Goal: Task Accomplishment & Management: Manage account settings

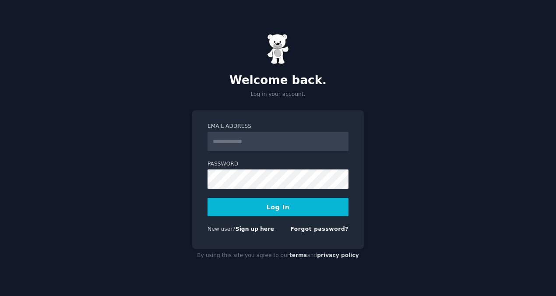
click at [234, 139] on input "Email Address" at bounding box center [278, 141] width 141 height 19
type input "**********"
click at [264, 207] on button "Log In" at bounding box center [278, 207] width 141 height 18
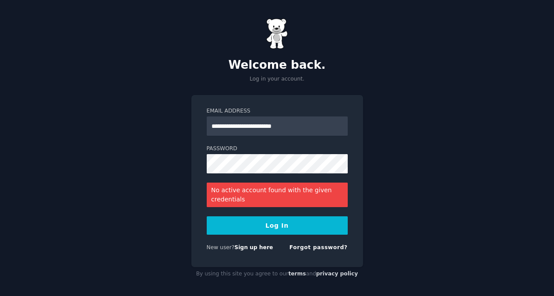
click at [271, 229] on button "Log In" at bounding box center [277, 225] width 141 height 18
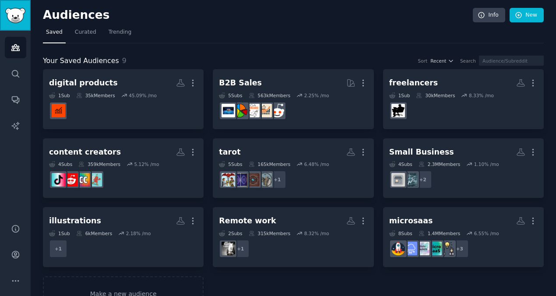
click at [19, 12] on img "Sidebar" at bounding box center [15, 15] width 20 height 15
click at [14, 255] on icon "Sidebar" at bounding box center [15, 254] width 7 height 7
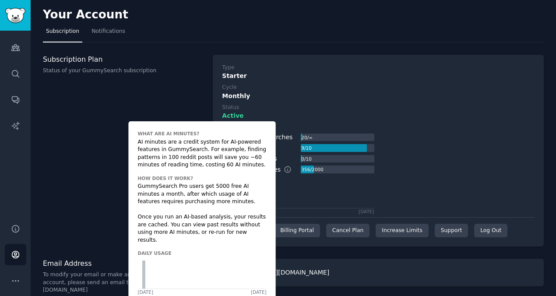
scroll to position [3, 0]
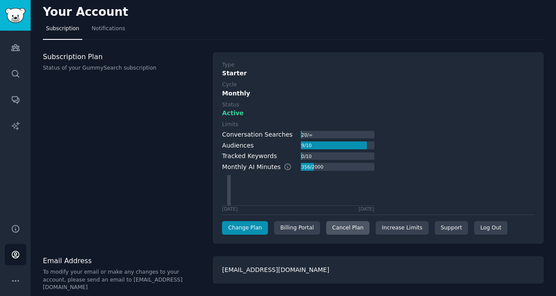
click at [349, 231] on div "Cancel Plan" at bounding box center [347, 228] width 43 height 14
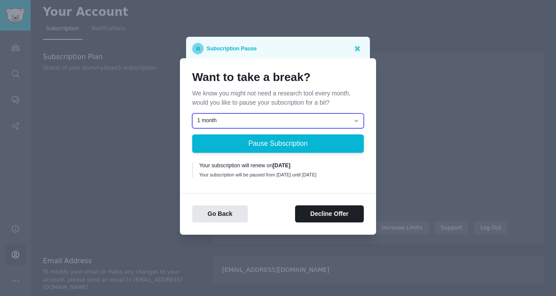
click at [282, 117] on select "1 month 2 months 3 months Choose a custom date to resume" at bounding box center [278, 120] width 172 height 15
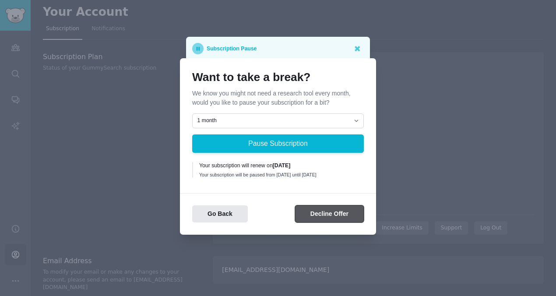
click at [348, 220] on button "Decline Offer" at bounding box center [329, 213] width 69 height 17
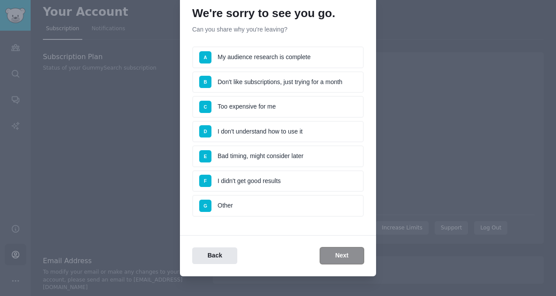
scroll to position [44, 0]
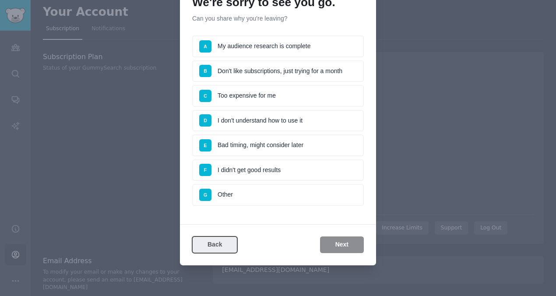
click at [212, 242] on button "Back" at bounding box center [214, 245] width 45 height 17
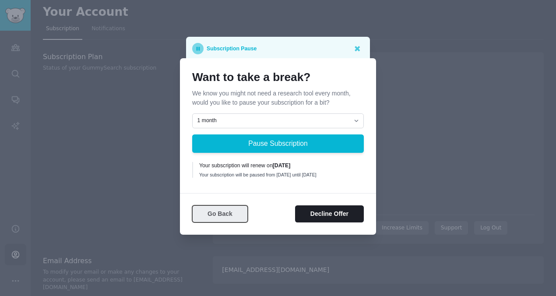
scroll to position [0, 0]
click at [358, 46] on icon at bounding box center [357, 48] width 5 height 5
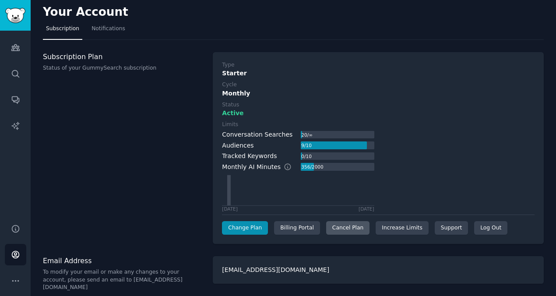
click at [346, 229] on div "Cancel Plan" at bounding box center [347, 228] width 43 height 14
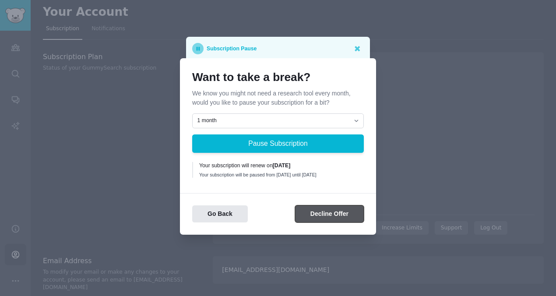
click at [337, 220] on button "Decline Offer" at bounding box center [329, 213] width 69 height 17
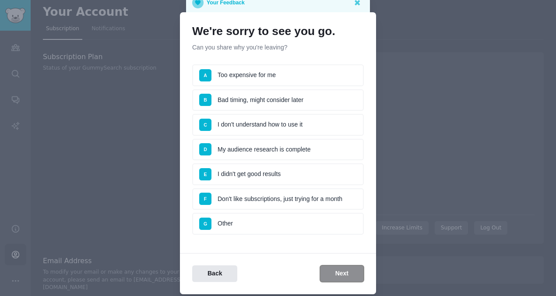
scroll to position [16, 0]
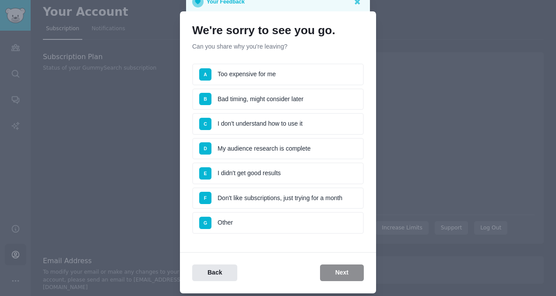
click at [291, 72] on li "A Too expensive for me" at bounding box center [278, 75] width 172 height 22
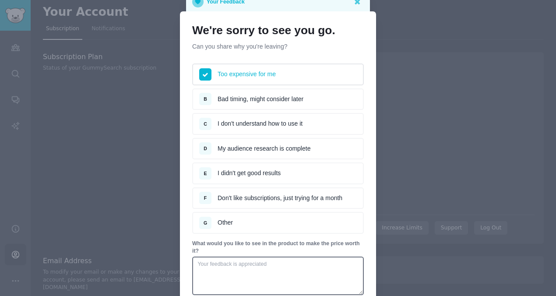
click at [284, 96] on li "B Bad timing, might consider later" at bounding box center [278, 100] width 172 height 22
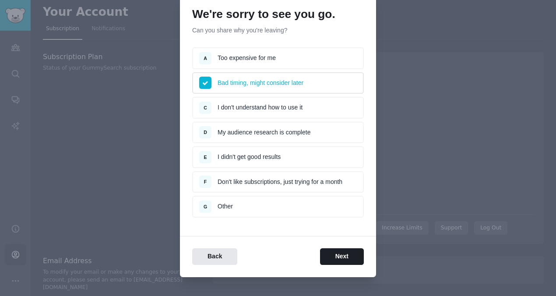
scroll to position [34, 0]
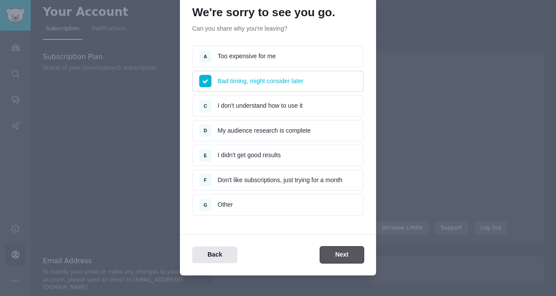
click at [348, 254] on button "Next" at bounding box center [342, 255] width 44 height 17
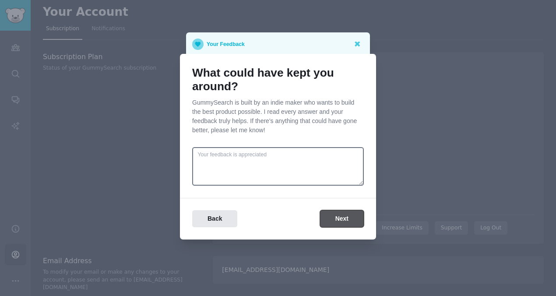
scroll to position [0, 0]
click at [333, 223] on button "Next" at bounding box center [342, 218] width 44 height 17
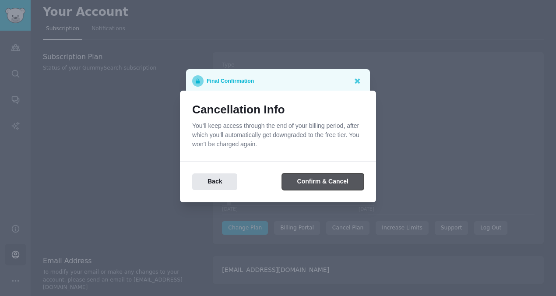
click at [325, 186] on button "Confirm & Cancel" at bounding box center [323, 182] width 82 height 17
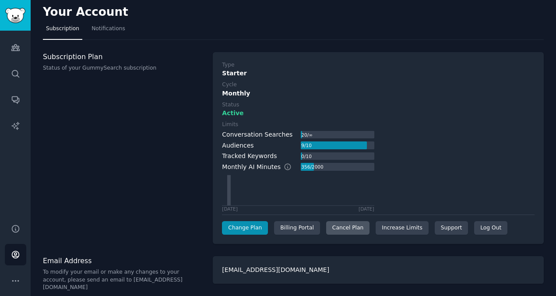
scroll to position [2, 0]
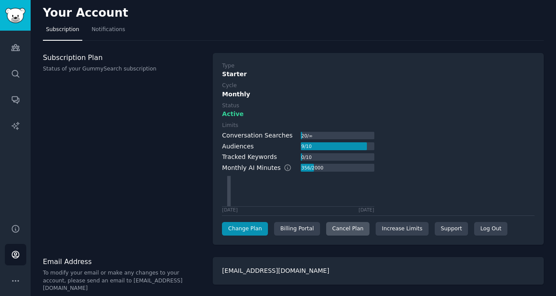
click at [350, 233] on div "Cancel Plan" at bounding box center [347, 229] width 43 height 14
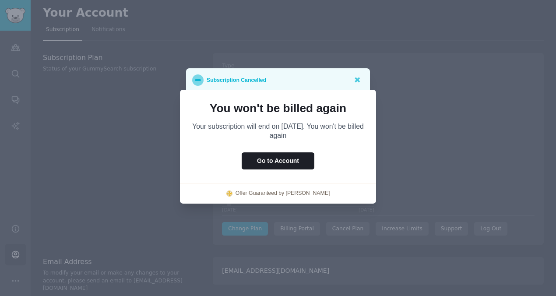
click at [386, 86] on div at bounding box center [278, 148] width 556 height 296
